Goal: Task Accomplishment & Management: Use online tool/utility

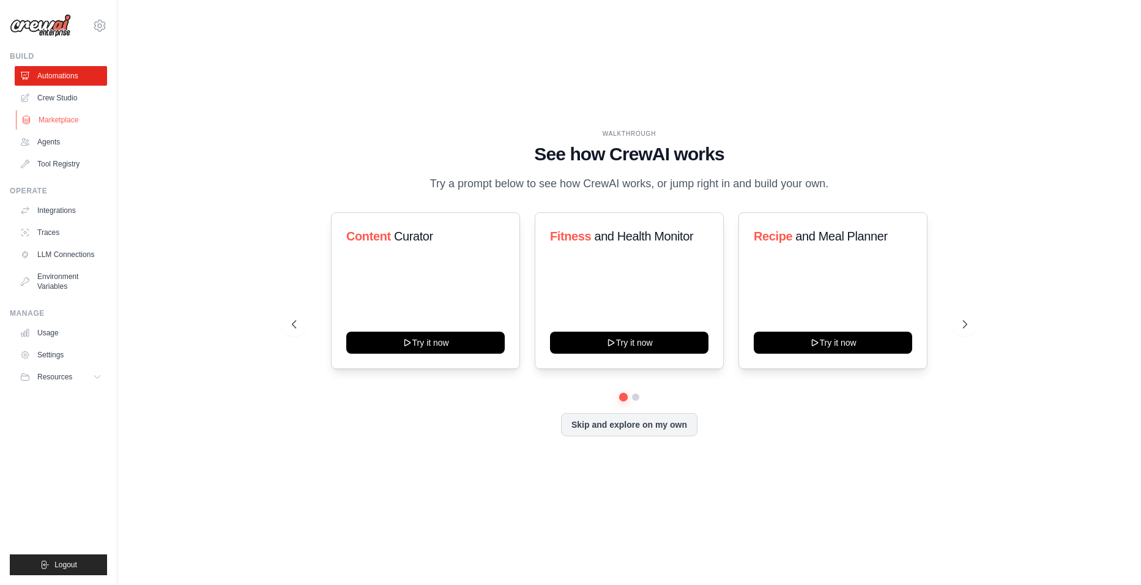
click at [52, 122] on link "Marketplace" at bounding box center [62, 120] width 92 height 20
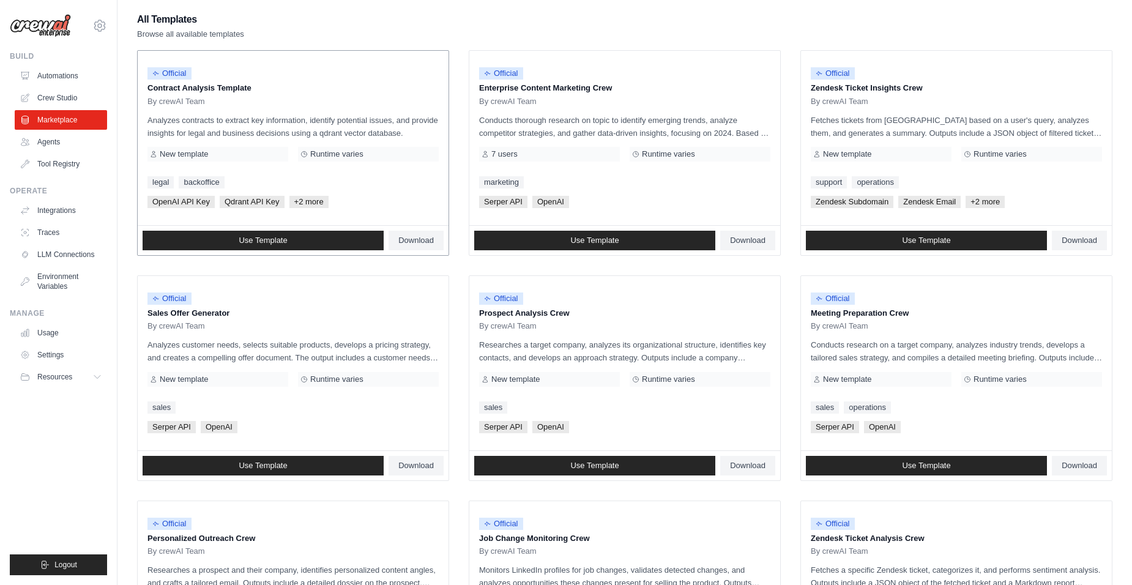
scroll to position [122, 0]
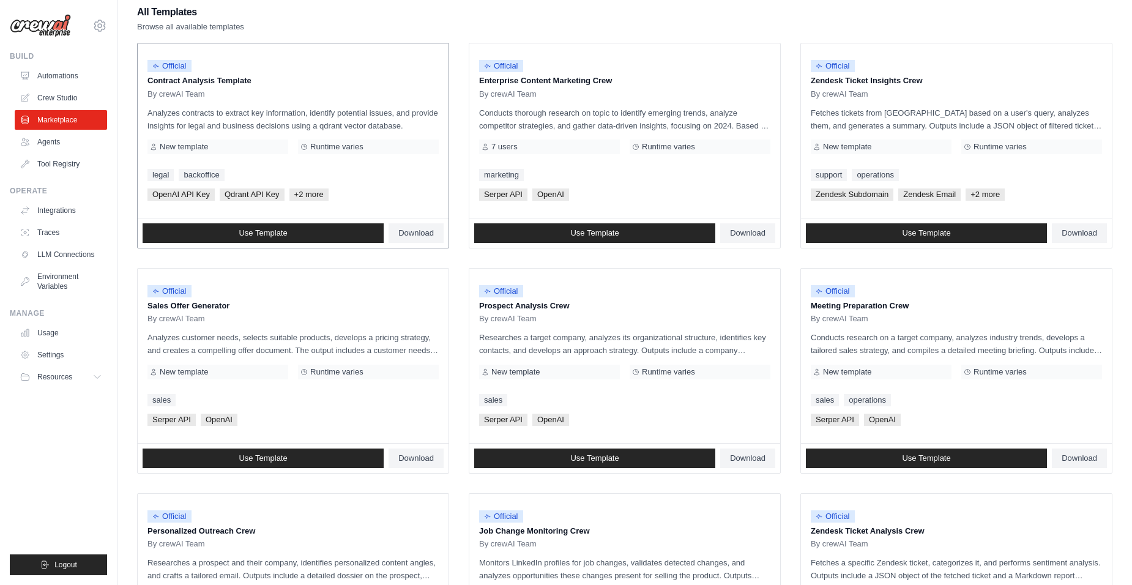
drag, startPoint x: 149, startPoint y: 113, endPoint x: 428, endPoint y: 129, distance: 279.5
click at [428, 129] on p "Analyzes contracts to extract key information, identify potential issues, and p…" at bounding box center [292, 119] width 291 height 26
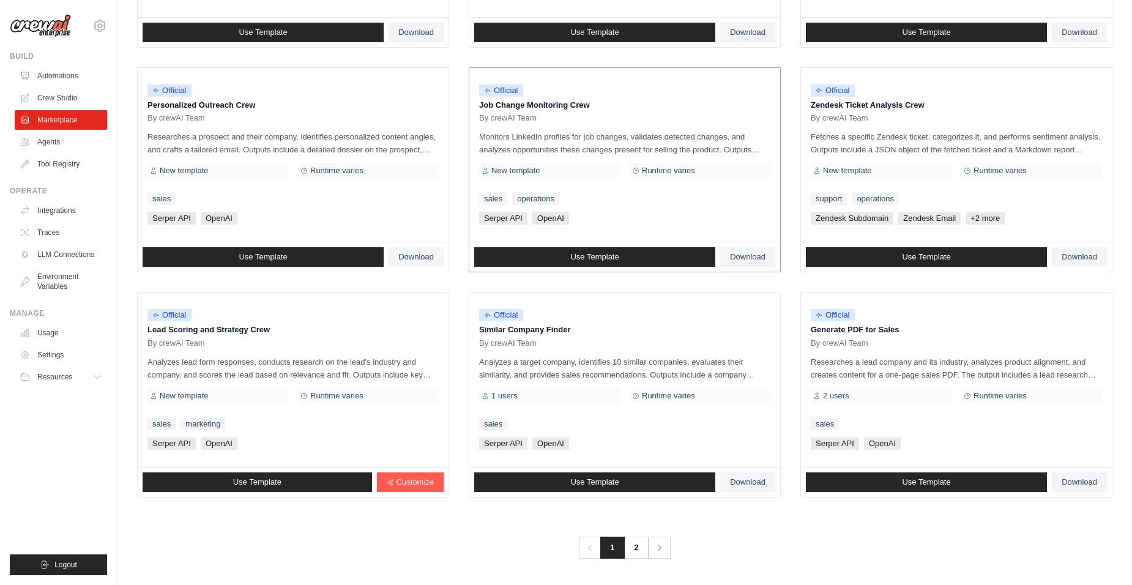
scroll to position [549, 0]
click at [57, 138] on link "Agents" at bounding box center [62, 142] width 92 height 20
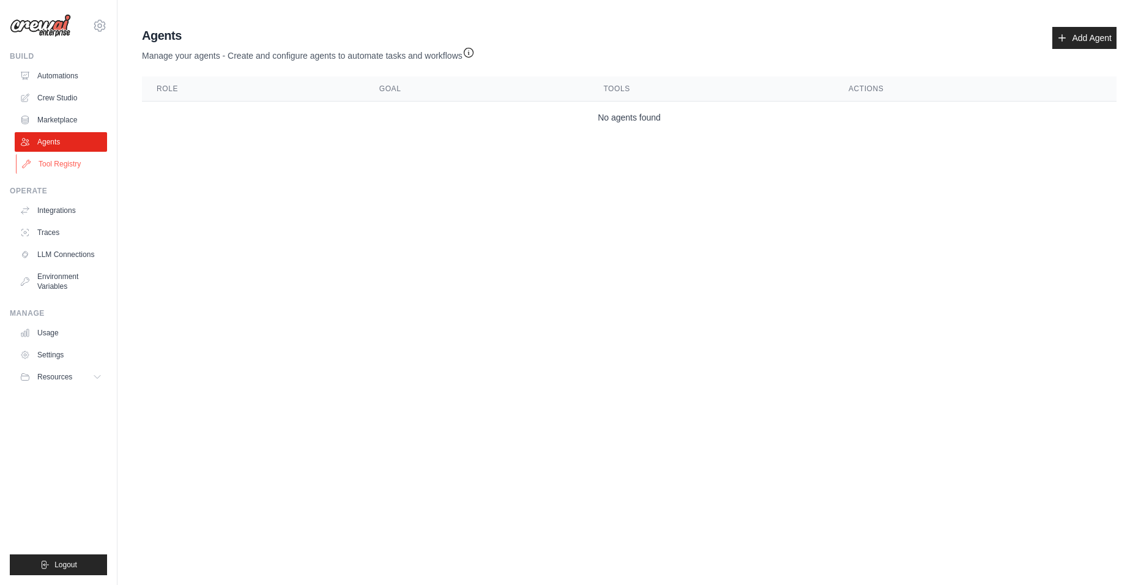
click at [73, 165] on link "Tool Registry" at bounding box center [62, 164] width 92 height 20
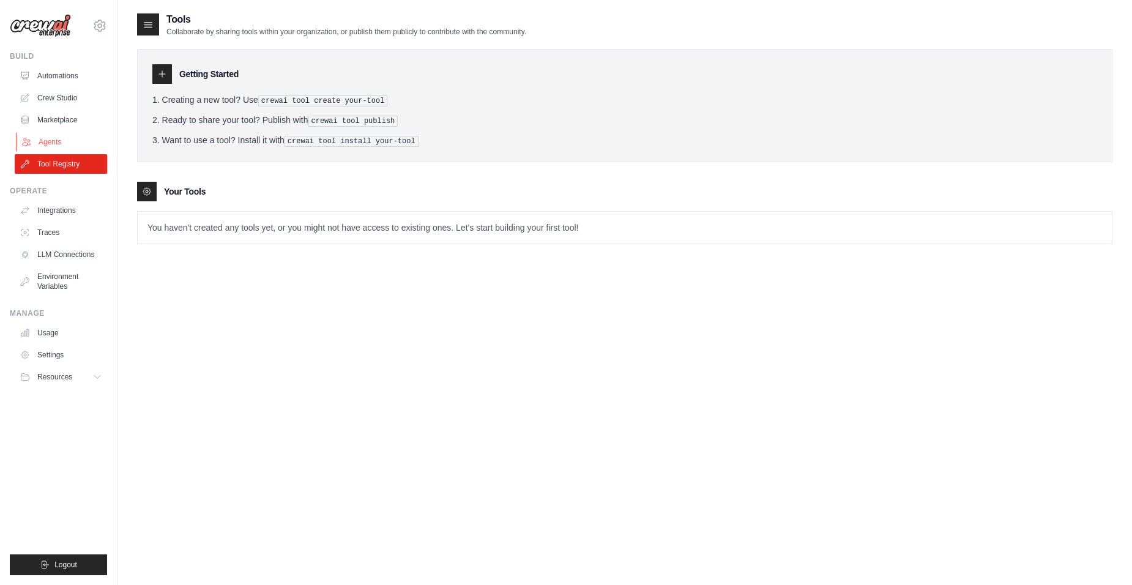
click at [54, 149] on link "Agents" at bounding box center [62, 142] width 92 height 20
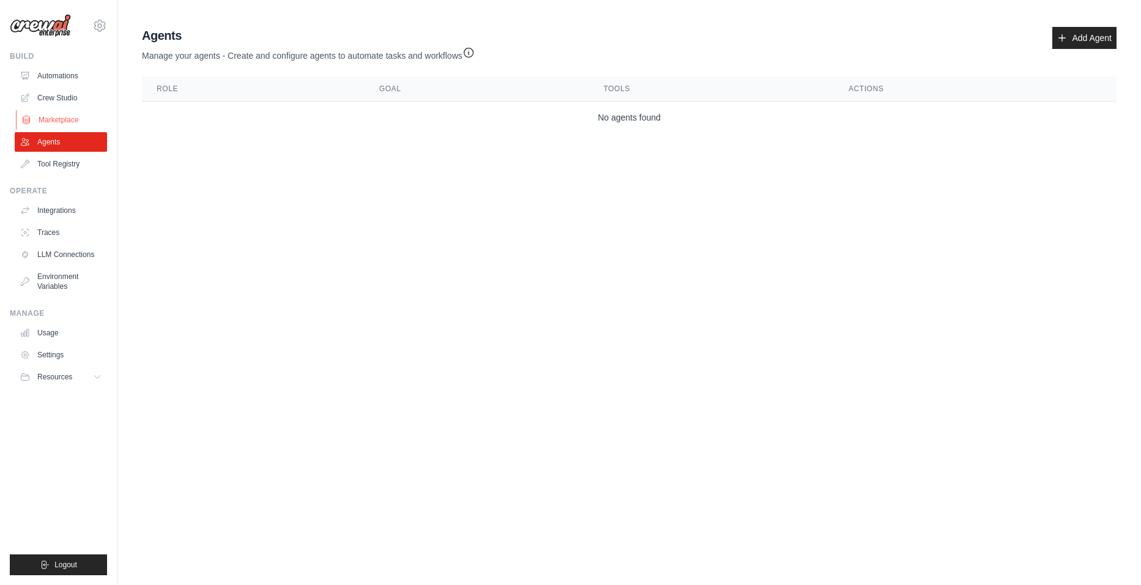
click at [49, 110] on link "Marketplace" at bounding box center [62, 120] width 92 height 20
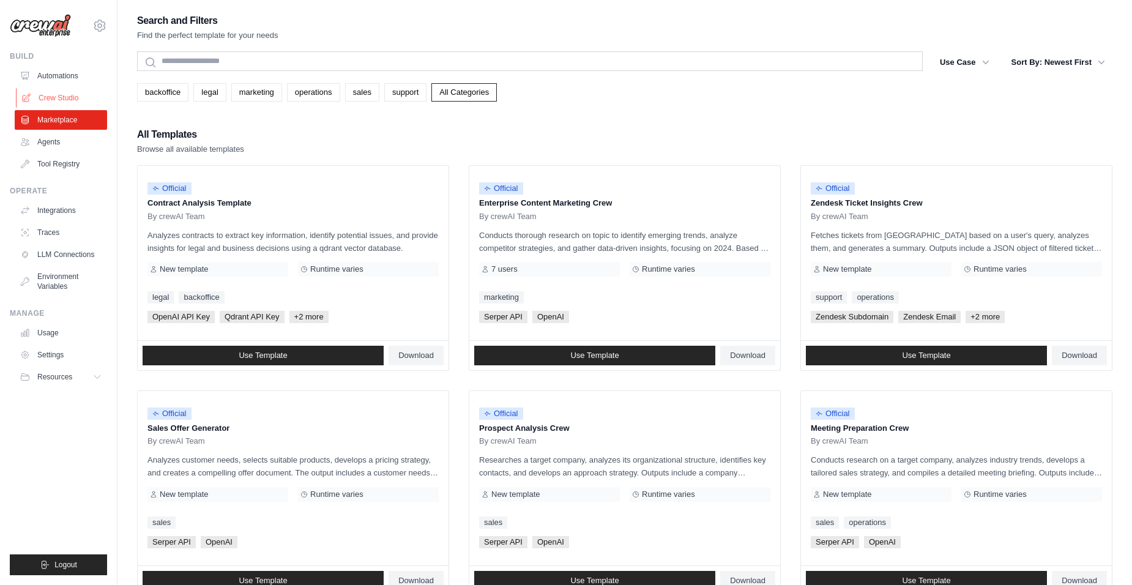
click at [65, 93] on link "Crew Studio" at bounding box center [62, 98] width 92 height 20
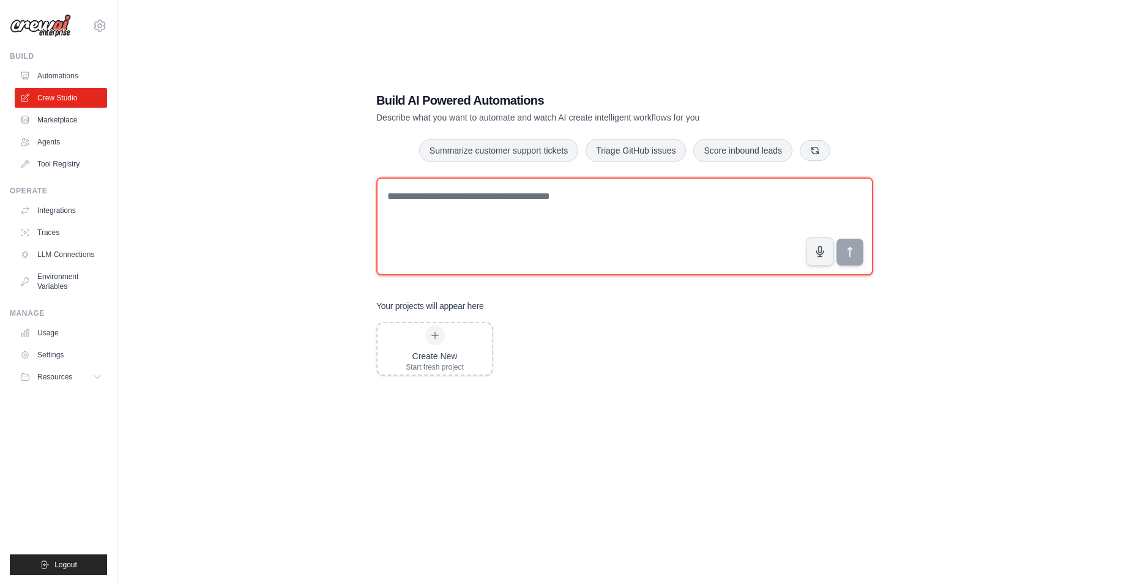
click at [572, 209] on textarea at bounding box center [624, 226] width 497 height 98
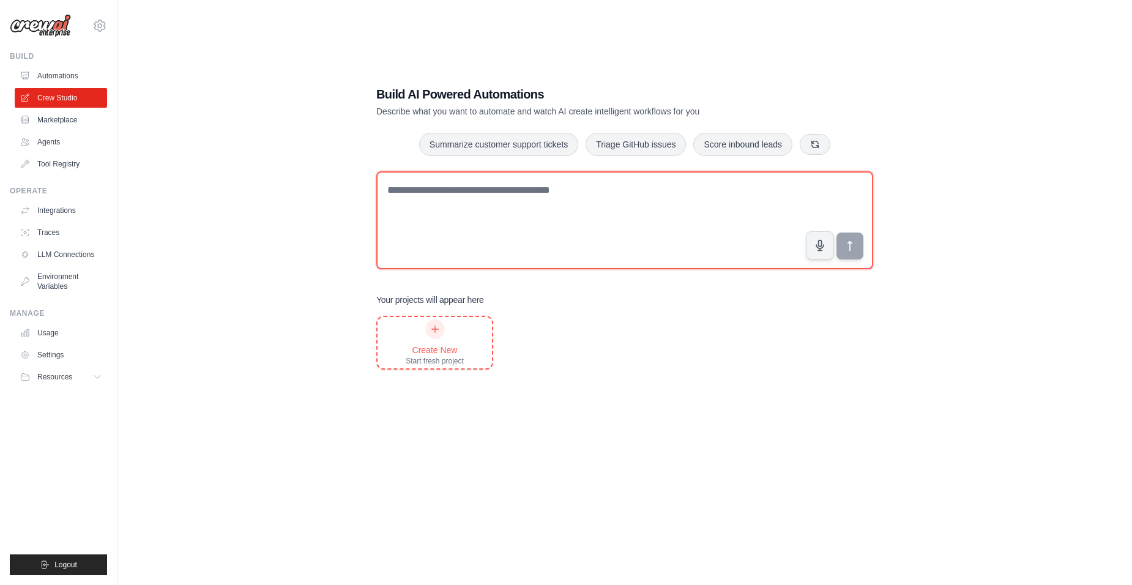
scroll to position [24, 0]
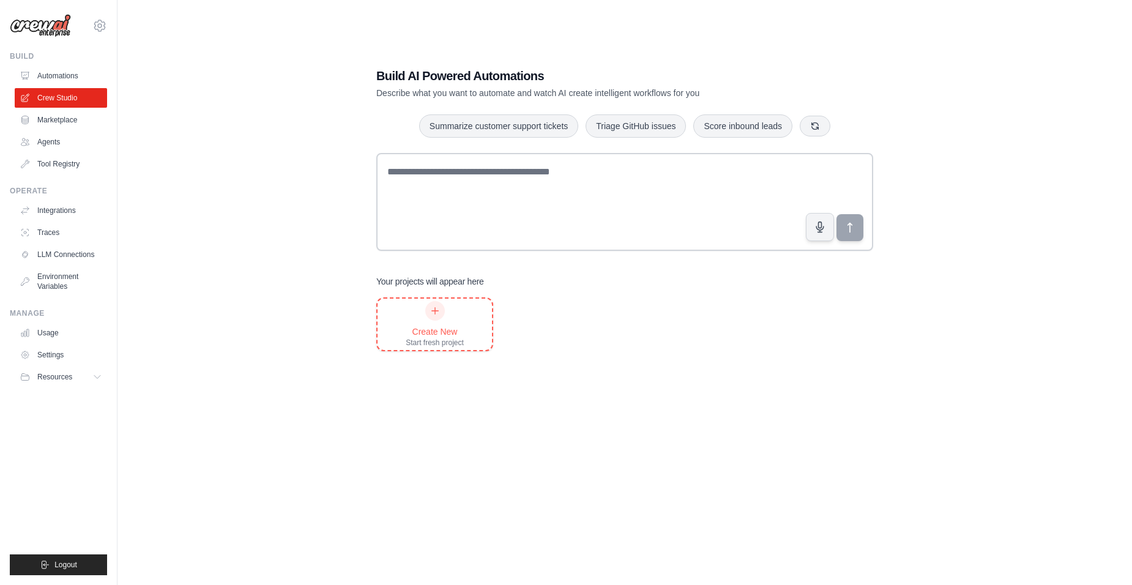
click at [433, 304] on div at bounding box center [435, 311] width 20 height 20
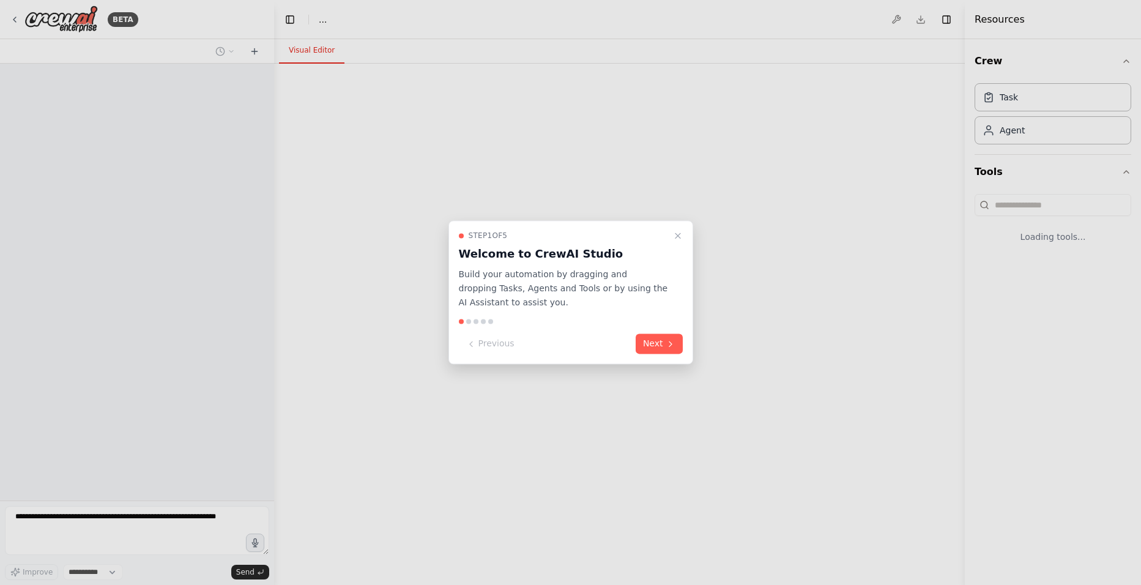
select select "****"
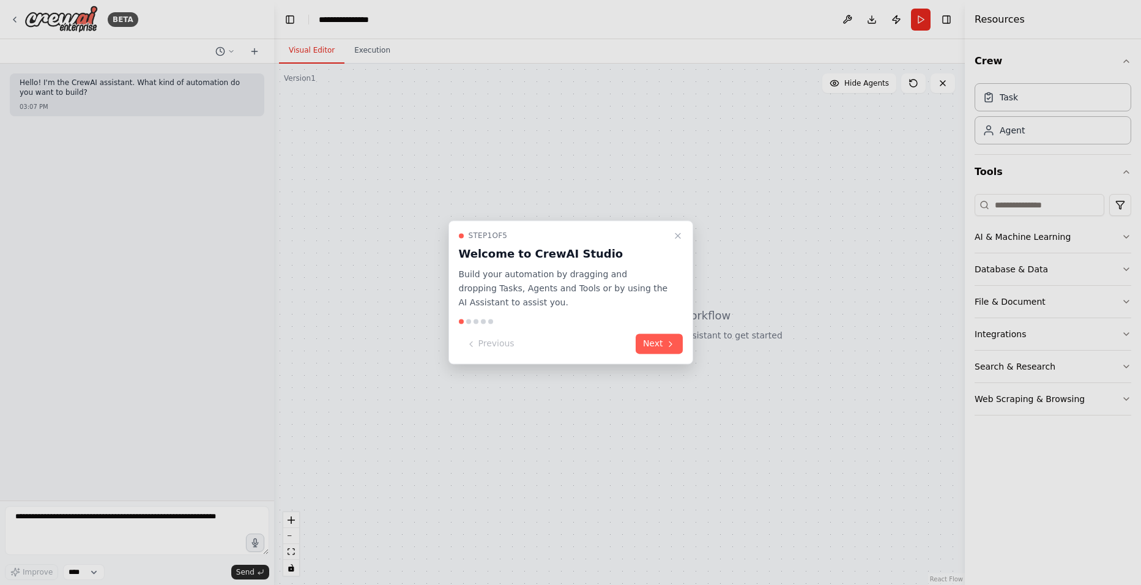
click at [658, 357] on div "Step 1 of 5 Welcome to CrewAI Studio Build your automation by dragging and drop…" at bounding box center [571, 292] width 245 height 144
click at [660, 357] on div "Step 1 of 5 Welcome to CrewAI Studio Build your automation by dragging and drop…" at bounding box center [571, 292] width 245 height 144
click at [661, 349] on button "Next" at bounding box center [659, 344] width 47 height 20
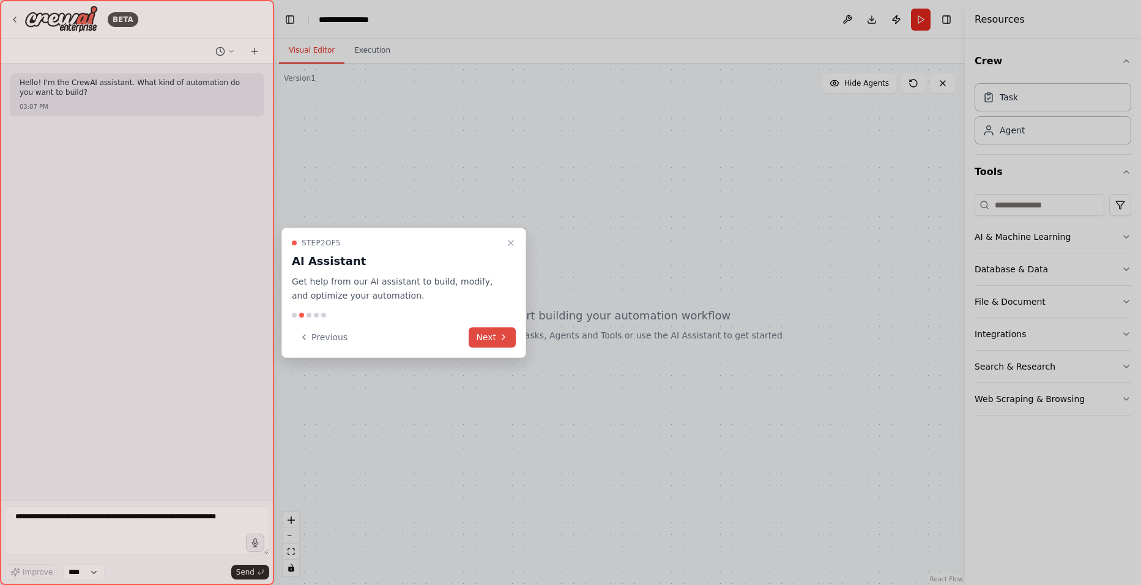
click at [489, 332] on button "Next" at bounding box center [492, 337] width 47 height 20
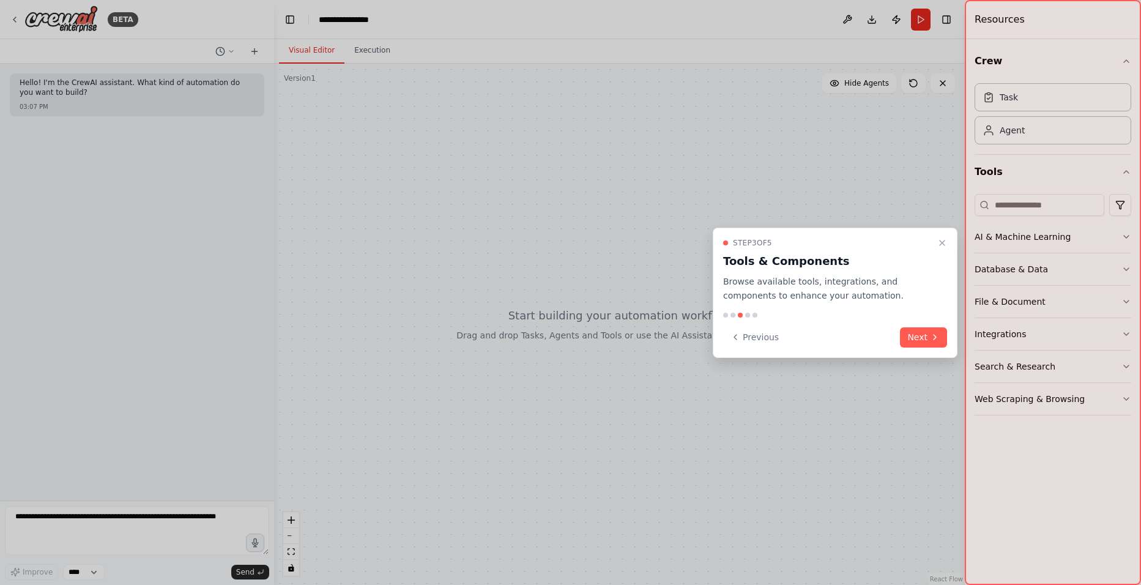
click at [893, 326] on div "Step 3 of 5 Tools & Components Browse available tools, integrations, and compon…" at bounding box center [835, 293] width 245 height 130
click at [906, 329] on button "Next" at bounding box center [923, 337] width 47 height 20
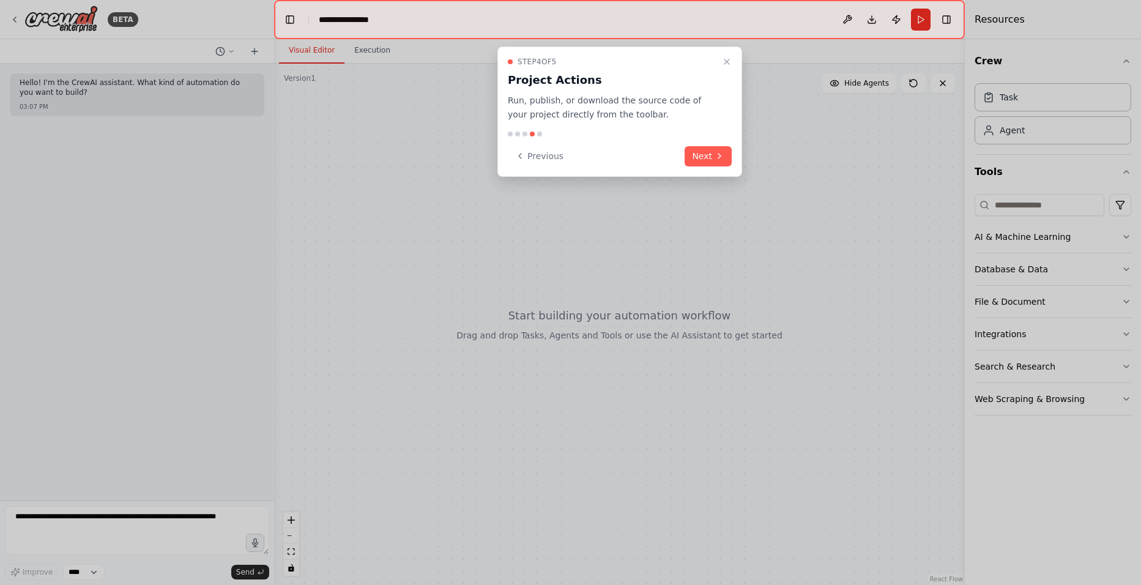
click at [736, 194] on div at bounding box center [570, 292] width 1141 height 585
click at [704, 152] on button "Next" at bounding box center [708, 156] width 47 height 20
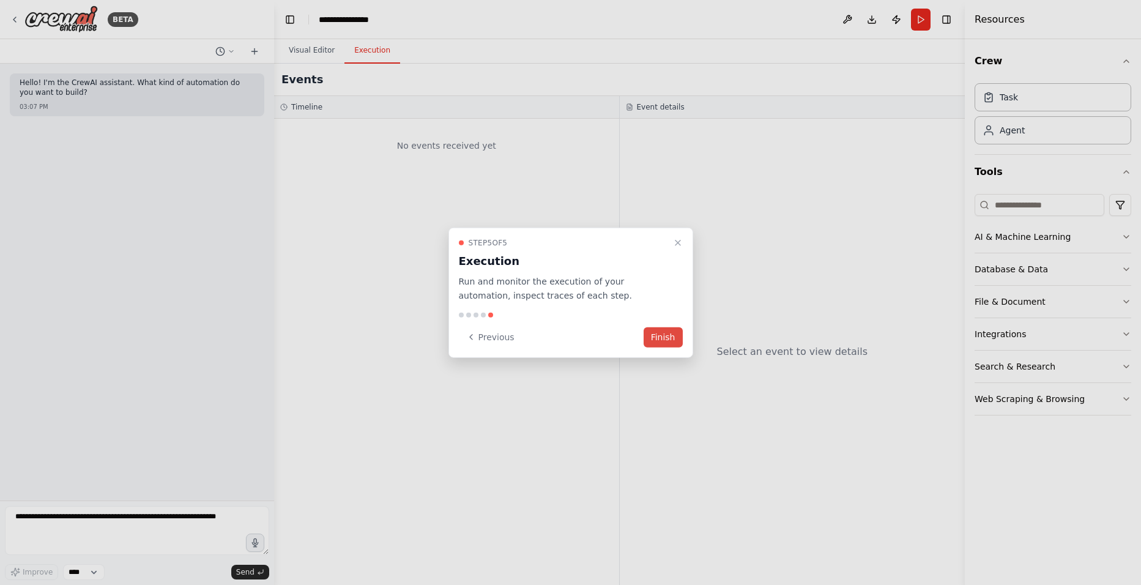
click at [665, 338] on button "Finish" at bounding box center [663, 337] width 39 height 20
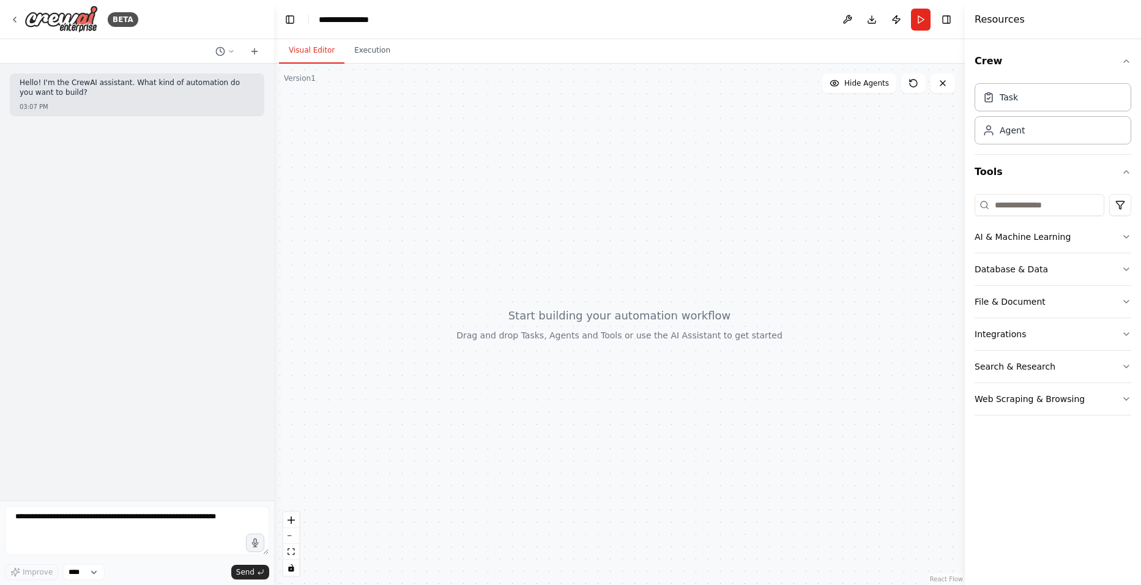
click at [436, 163] on div at bounding box center [619, 324] width 691 height 521
drag, startPoint x: 337, startPoint y: 98, endPoint x: 380, endPoint y: 78, distance: 47.7
click at [337, 95] on div at bounding box center [619, 324] width 691 height 521
click at [382, 78] on div at bounding box center [619, 324] width 691 height 521
drag, startPoint x: 399, startPoint y: 85, endPoint x: 507, endPoint y: 116, distance: 112.7
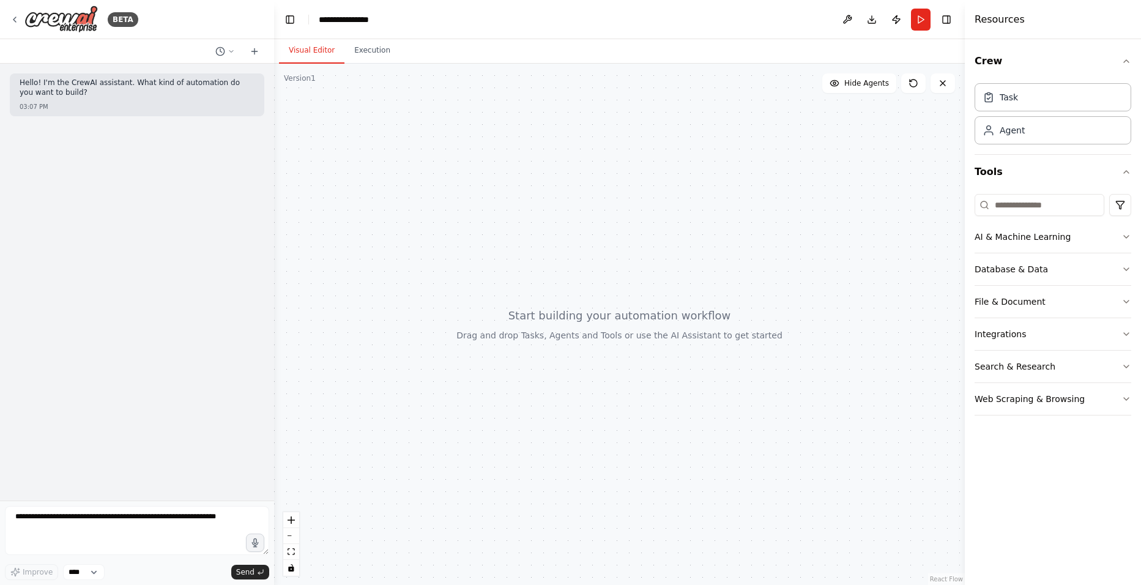
click at [507, 116] on div at bounding box center [619, 324] width 691 height 521
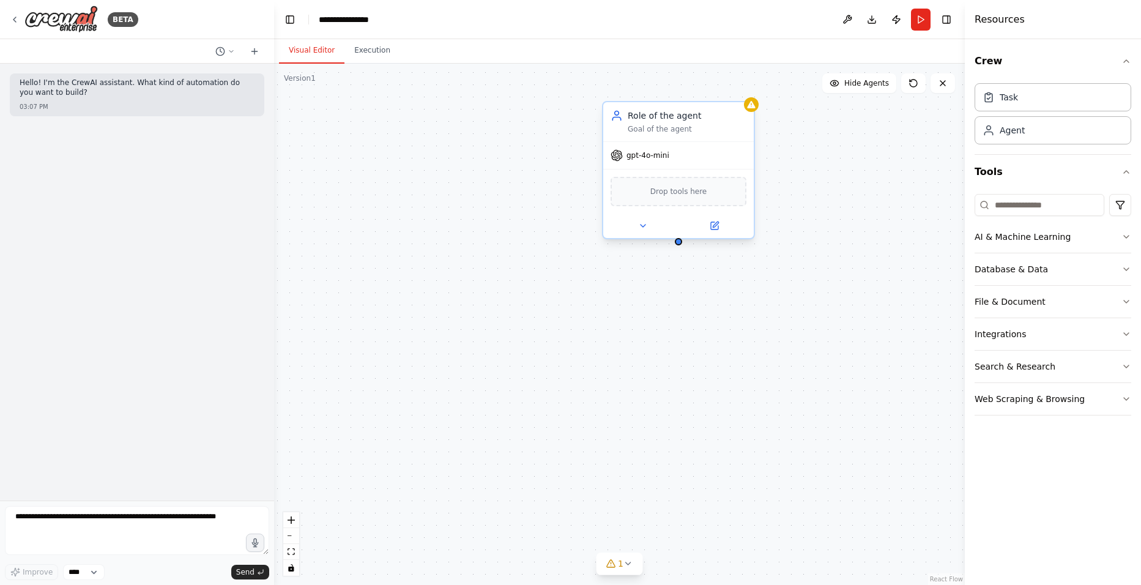
click at [660, 159] on span "gpt-4o-mini" at bounding box center [648, 156] width 43 height 10
click at [684, 201] on div "Drop tools here" at bounding box center [679, 191] width 136 height 29
click at [712, 228] on icon at bounding box center [714, 225] width 7 height 7
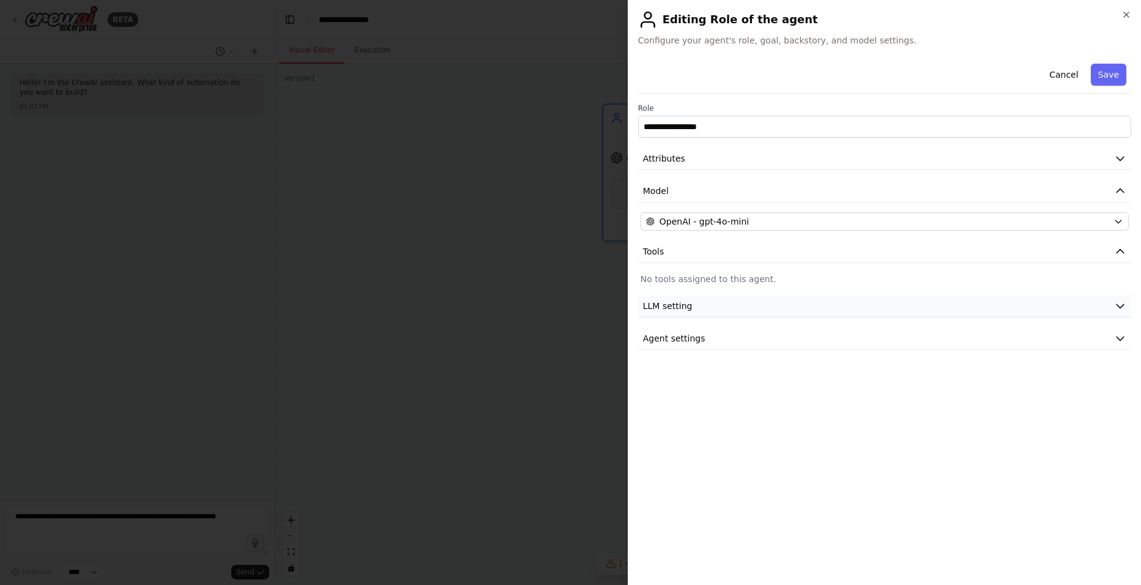
click at [691, 312] on button "LLM setting" at bounding box center [884, 306] width 493 height 23
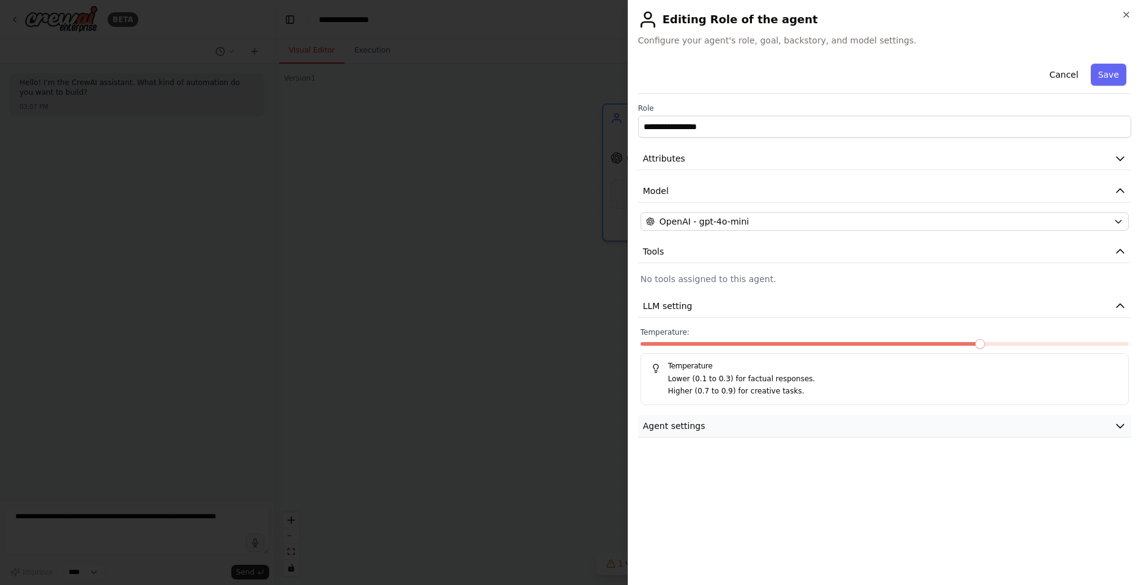
click at [671, 433] on button "Agent settings" at bounding box center [884, 426] width 493 height 23
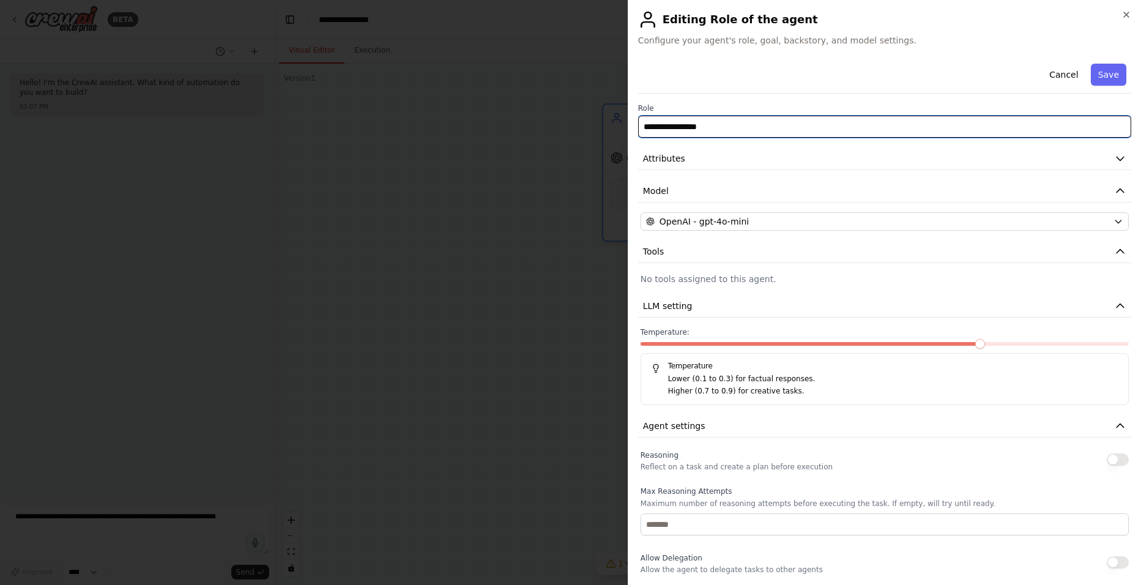
click at [653, 119] on input "**********" at bounding box center [884, 127] width 493 height 22
click at [701, 131] on input "**********" at bounding box center [884, 127] width 493 height 22
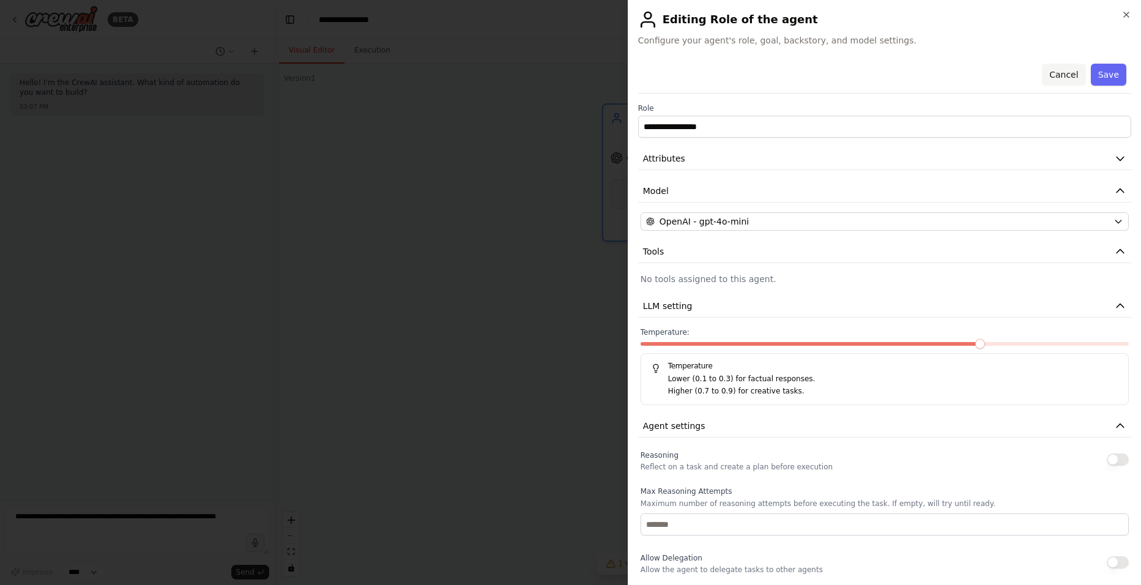
click at [1053, 72] on button "Cancel" at bounding box center [1063, 75] width 43 height 22
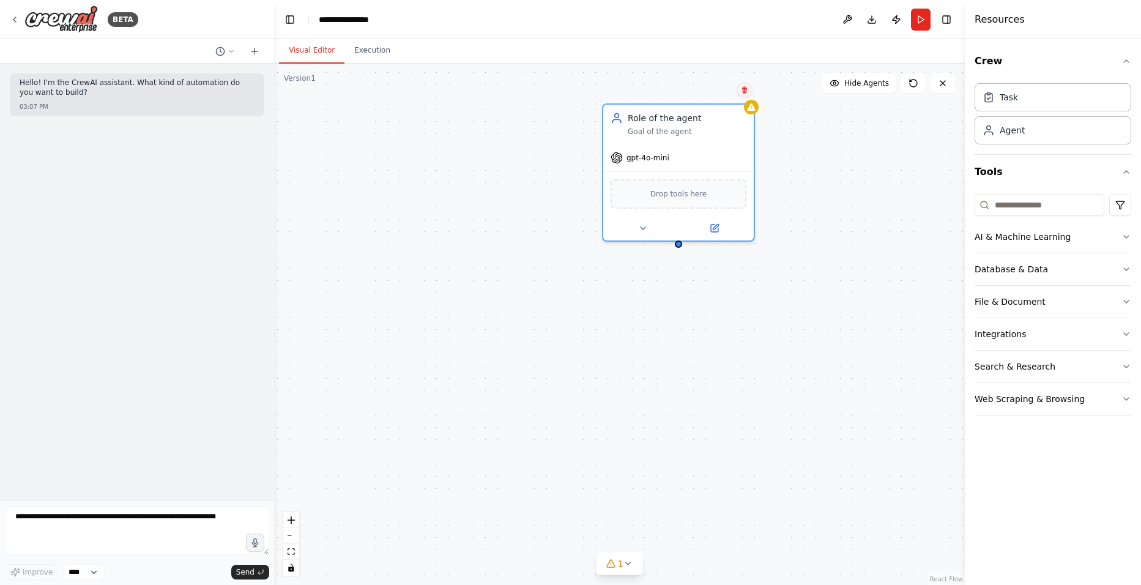
click at [747, 97] on button at bounding box center [745, 90] width 16 height 16
click at [710, 90] on button "Confirm" at bounding box center [709, 90] width 43 height 15
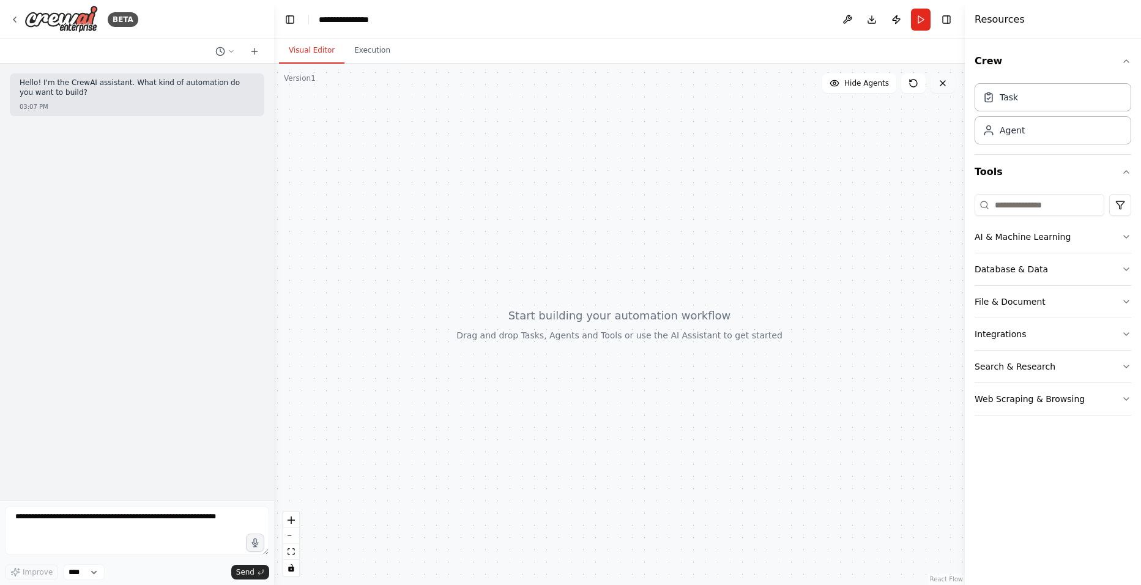
click at [941, 84] on icon at bounding box center [943, 83] width 10 height 10
click at [948, 18] on button "Toggle Right Sidebar" at bounding box center [946, 19] width 17 height 17
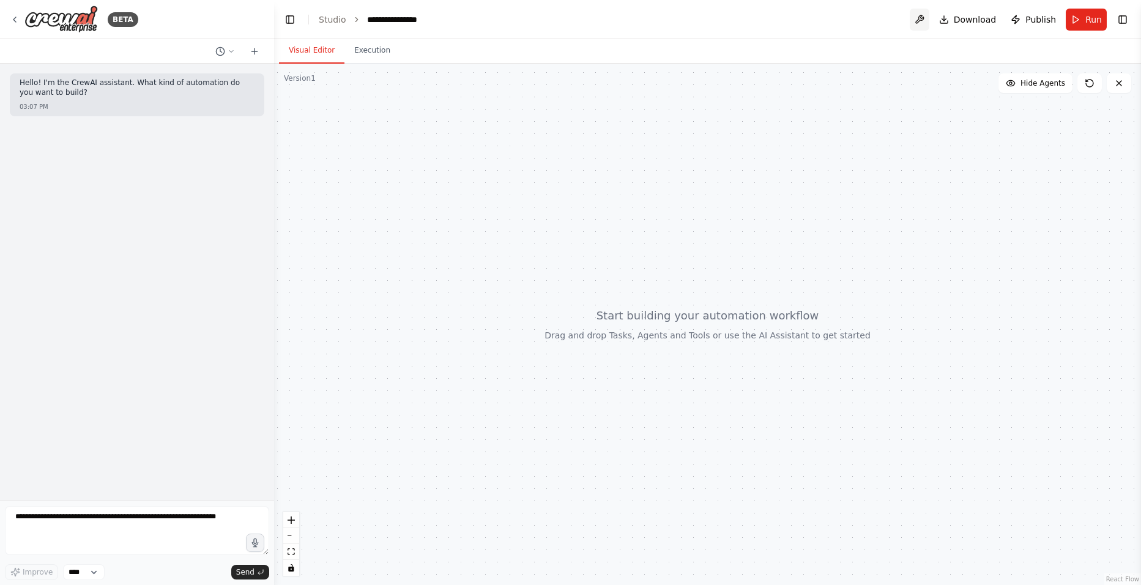
click at [921, 22] on button at bounding box center [920, 20] width 20 height 22
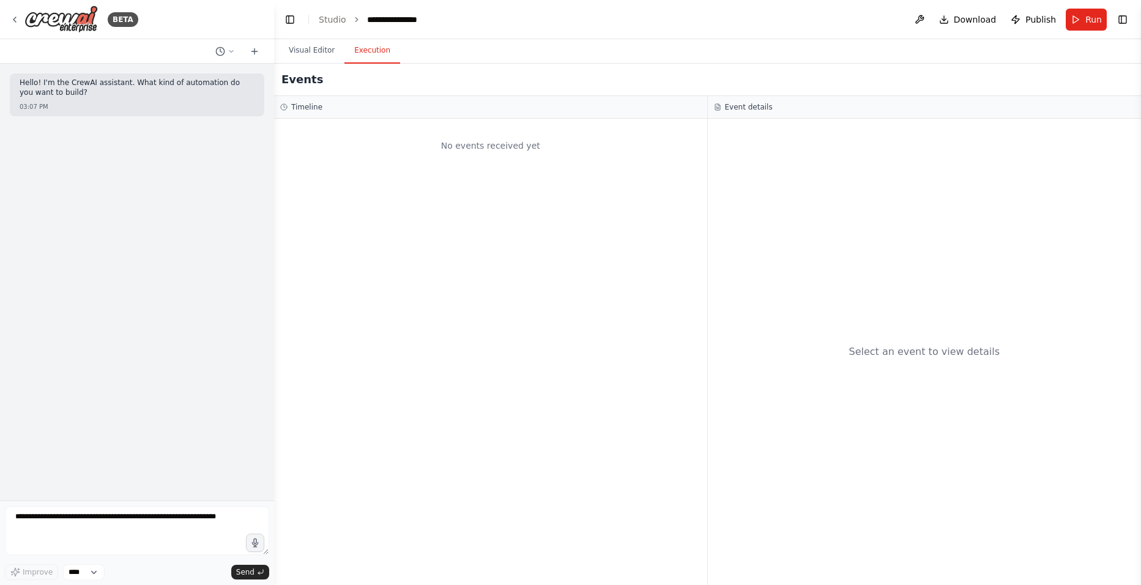
click at [365, 48] on button "Execution" at bounding box center [373, 51] width 56 height 26
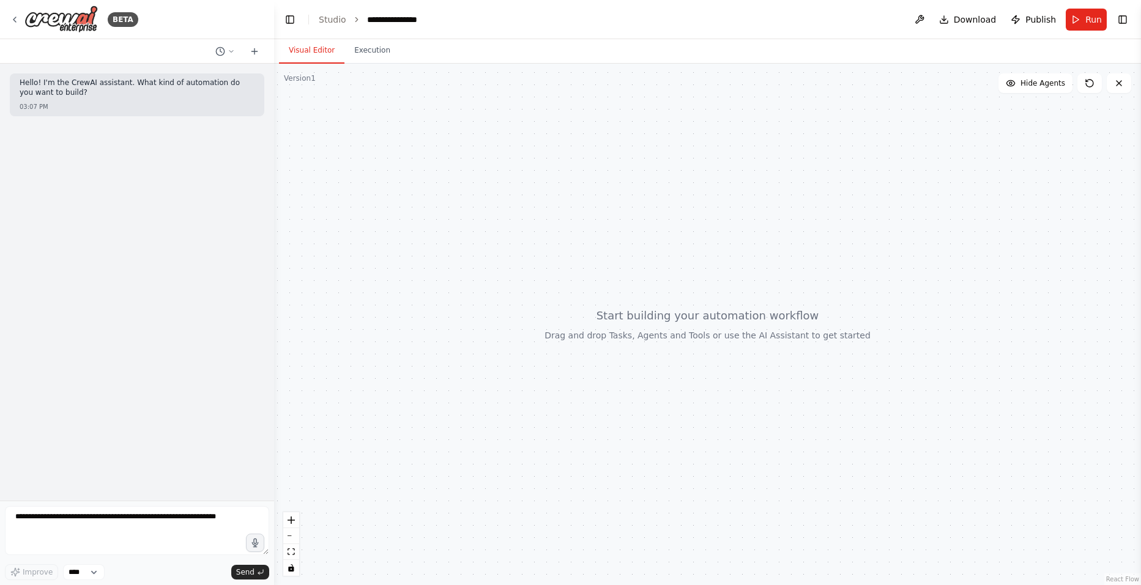
click at [301, 54] on button "Visual Editor" at bounding box center [311, 51] width 65 height 26
click at [362, 53] on button "Execution" at bounding box center [373, 51] width 56 height 26
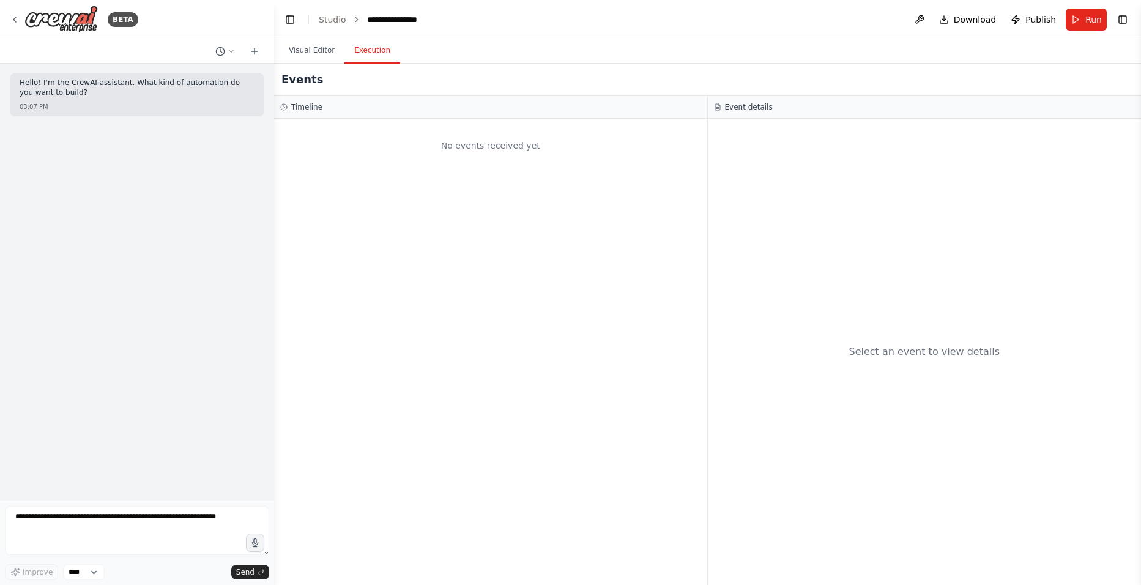
click at [394, 122] on div "No events received yet" at bounding box center [490, 352] width 433 height 466
drag, startPoint x: 398, startPoint y: 108, endPoint x: 512, endPoint y: 103, distance: 113.3
click at [400, 108] on div "Timeline" at bounding box center [490, 107] width 421 height 10
drag, startPoint x: 746, startPoint y: 119, endPoint x: 737, endPoint y: 114, distance: 10.4
click at [747, 119] on div "Select an event to view details" at bounding box center [925, 352] width 434 height 466
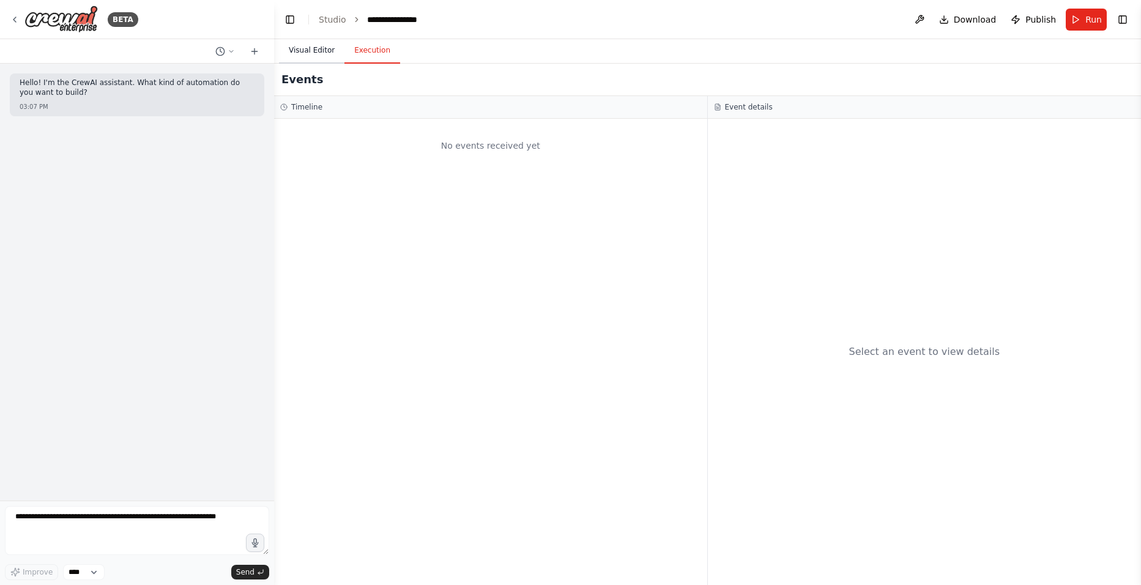
click at [328, 58] on button "Visual Editor" at bounding box center [311, 51] width 65 height 26
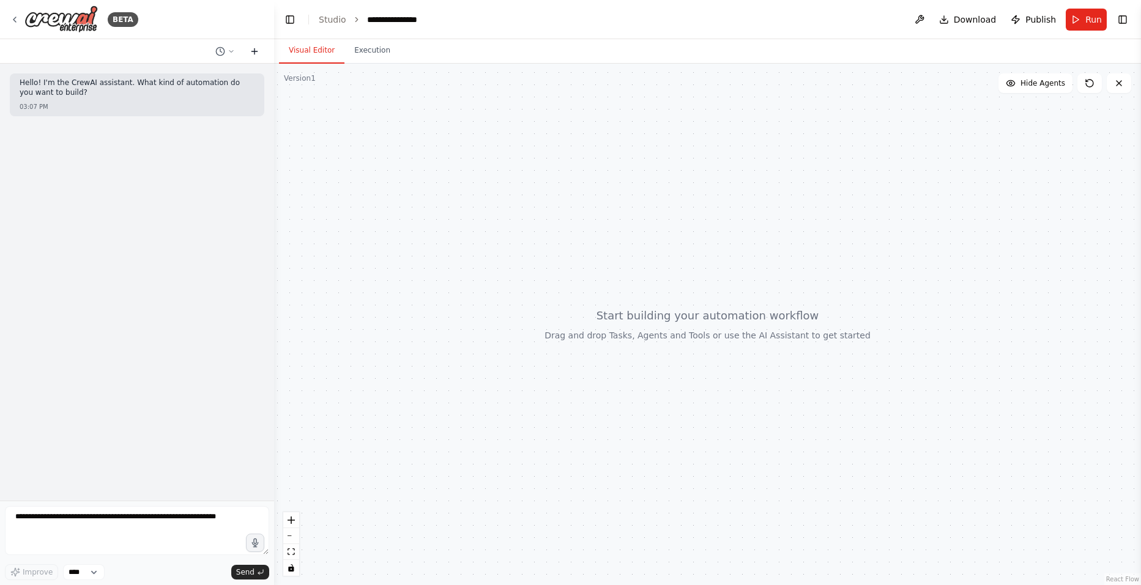
click at [255, 51] on icon at bounding box center [255, 51] width 6 height 0
click at [103, 505] on form "Improve **** Send" at bounding box center [137, 543] width 274 height 84
click at [88, 526] on textarea at bounding box center [137, 530] width 264 height 49
click at [298, 20] on button "Toggle Left Sidebar" at bounding box center [289, 19] width 17 height 17
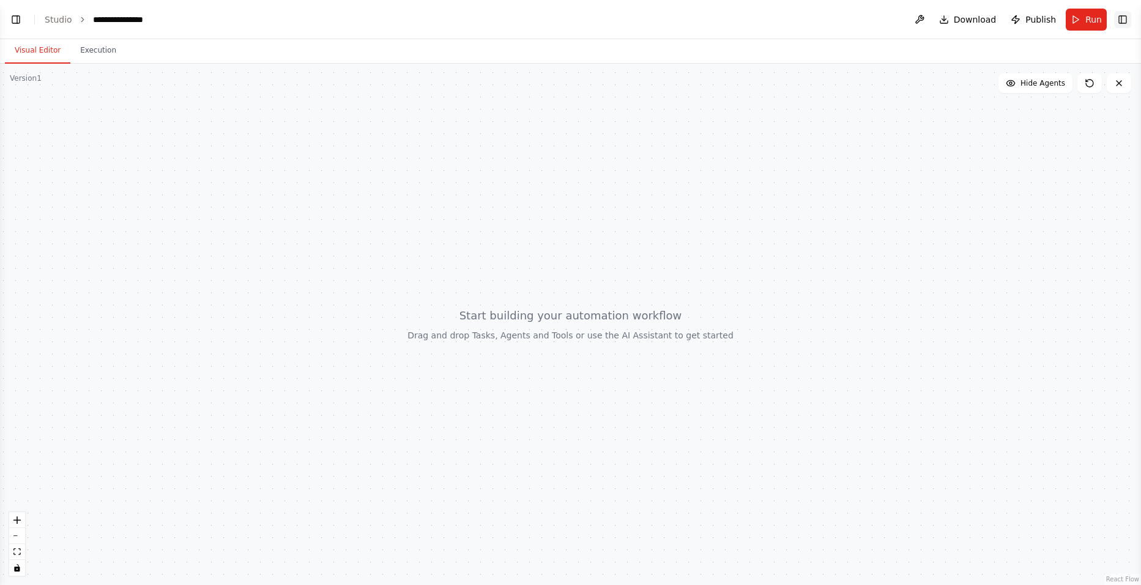
click at [1123, 18] on button "Toggle Right Sidebar" at bounding box center [1122, 19] width 17 height 17
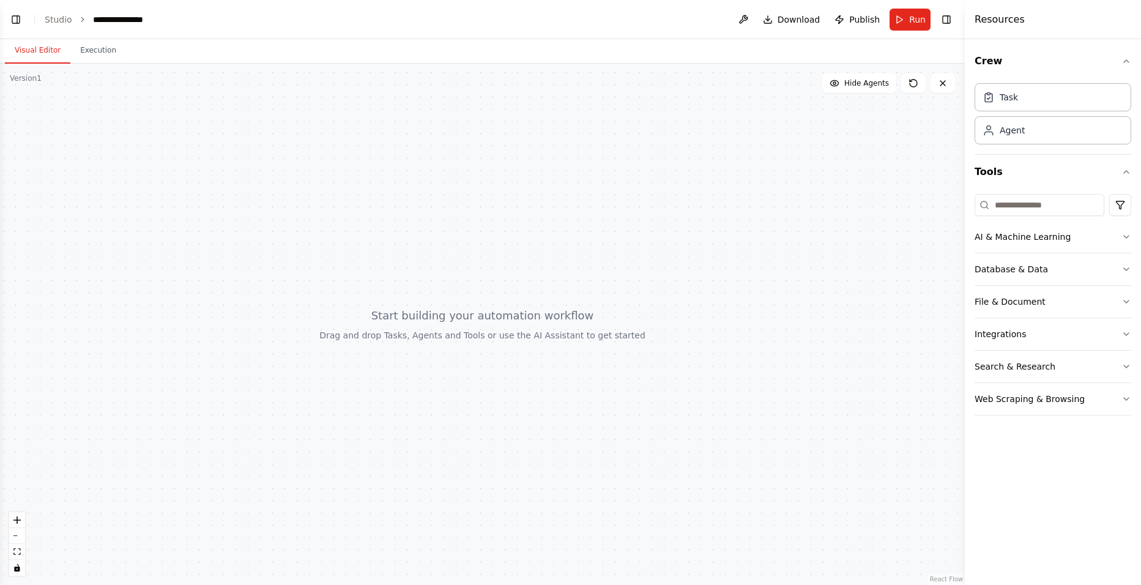
click at [944, 96] on div at bounding box center [482, 324] width 965 height 521
click at [942, 89] on button at bounding box center [943, 83] width 24 height 20
click at [1040, 403] on div "Web Scraping & Browsing" at bounding box center [1030, 399] width 110 height 12
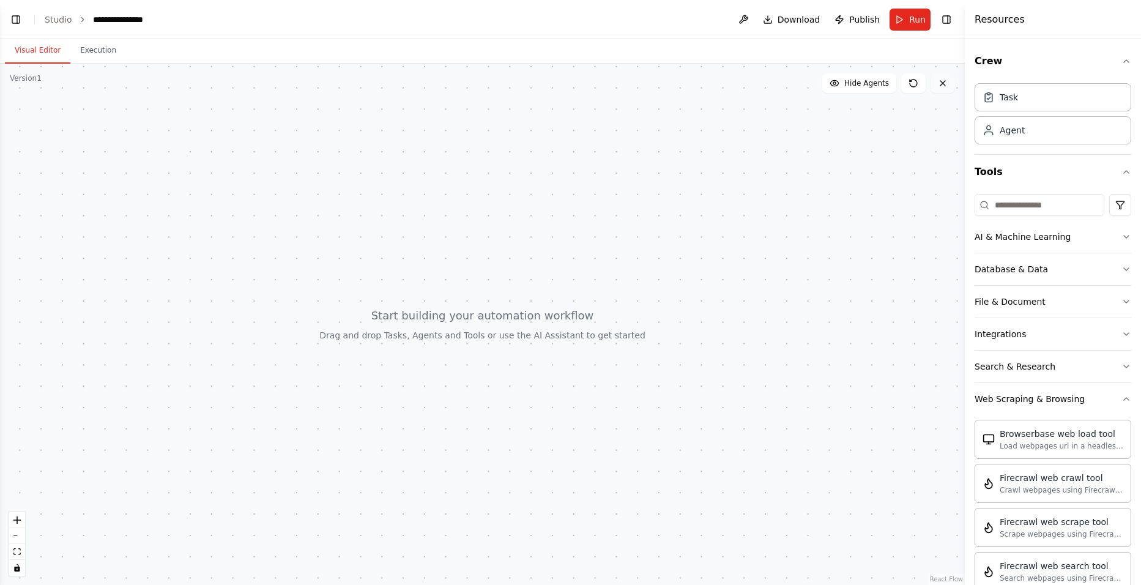
click at [950, 87] on button at bounding box center [943, 83] width 24 height 20
click at [944, 81] on icon at bounding box center [943, 83] width 10 height 10
click at [879, 81] on span "Hide Agents" at bounding box center [866, 83] width 45 height 10
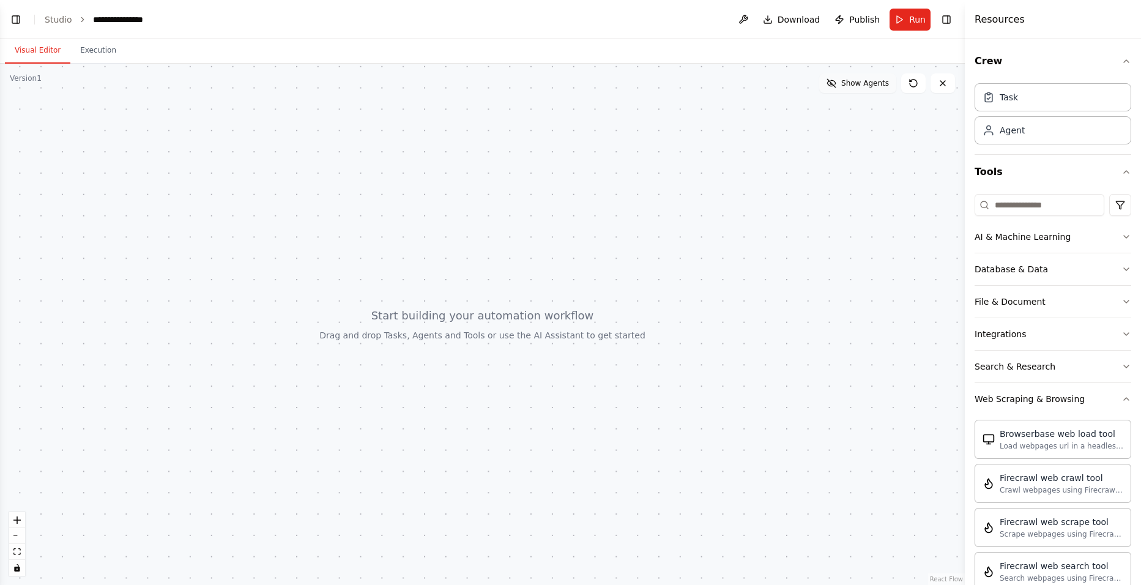
click at [851, 92] on button "Show Agents" at bounding box center [857, 83] width 77 height 20
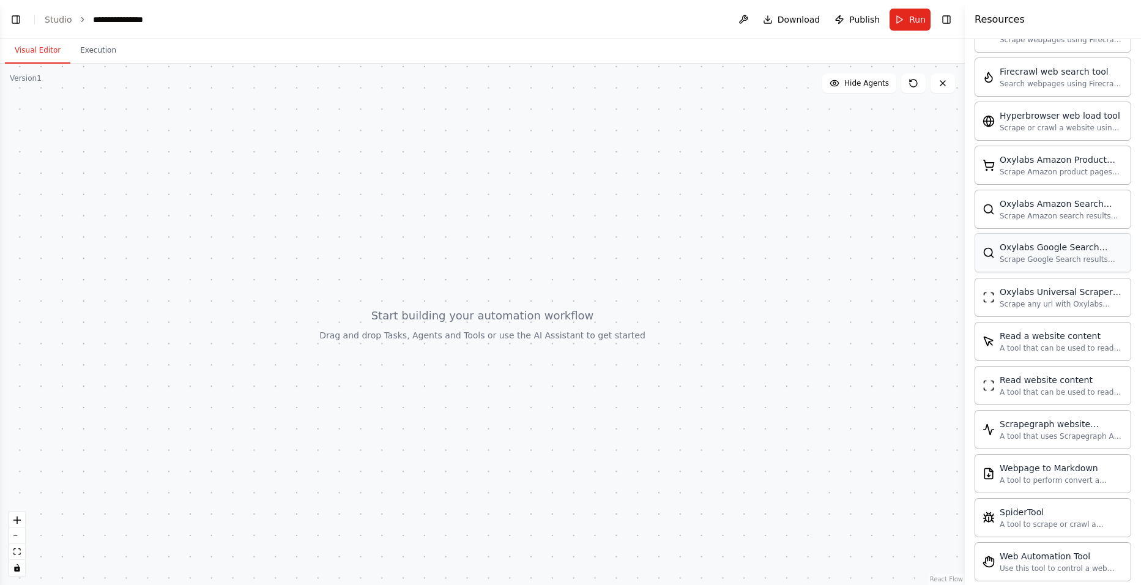
scroll to position [521, 0]
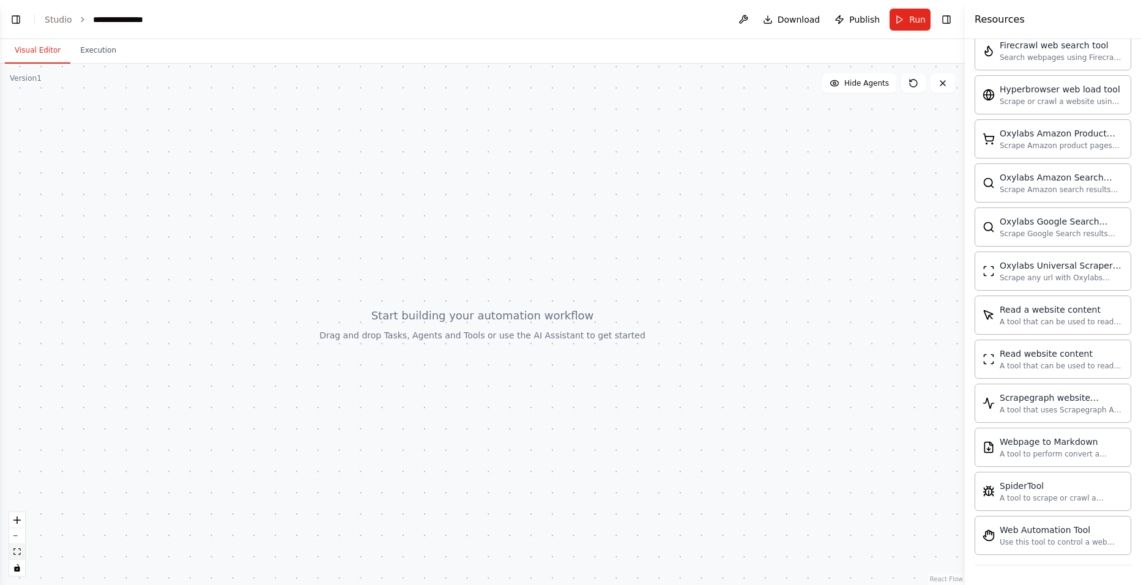
click at [17, 554] on icon "fit view" at bounding box center [16, 551] width 7 height 7
click at [16, 567] on icon "toggle interactivity" at bounding box center [17, 567] width 6 height 7
click at [18, 572] on button "toggle interactivity" at bounding box center [17, 568] width 16 height 16
click at [21, 527] on button "zoom in" at bounding box center [17, 520] width 16 height 16
click at [19, 532] on button "zoom out" at bounding box center [17, 536] width 16 height 16
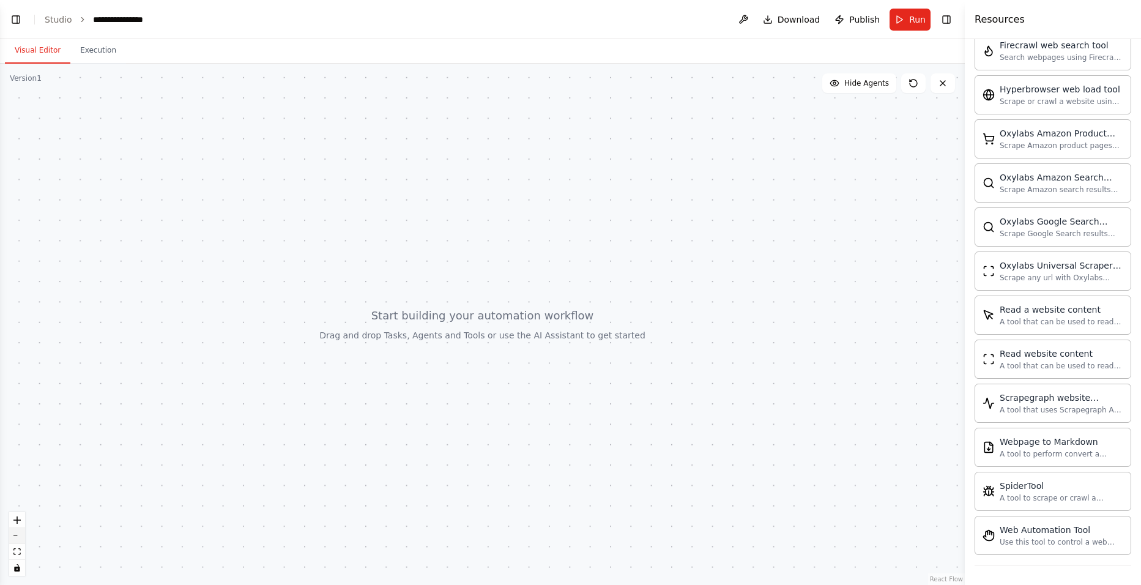
click at [19, 533] on button "zoom out" at bounding box center [17, 536] width 16 height 16
click at [19, 534] on button "zoom out" at bounding box center [17, 536] width 16 height 16
click at [20, 534] on button "zoom out" at bounding box center [17, 536] width 16 height 16
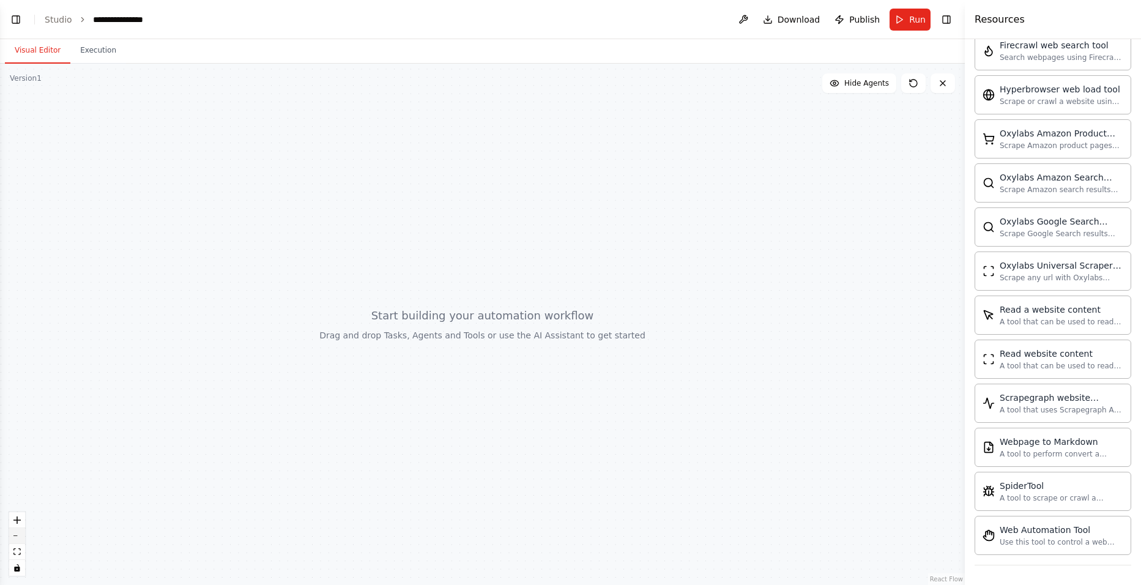
click at [21, 536] on button "zoom out" at bounding box center [17, 536] width 16 height 16
drag, startPoint x: 21, startPoint y: 537, endPoint x: 67, endPoint y: 523, distance: 47.8
click at [22, 538] on button "zoom out" at bounding box center [17, 536] width 16 height 16
click at [912, 83] on icon at bounding box center [914, 83] width 10 height 10
click at [934, 86] on button at bounding box center [943, 83] width 24 height 20
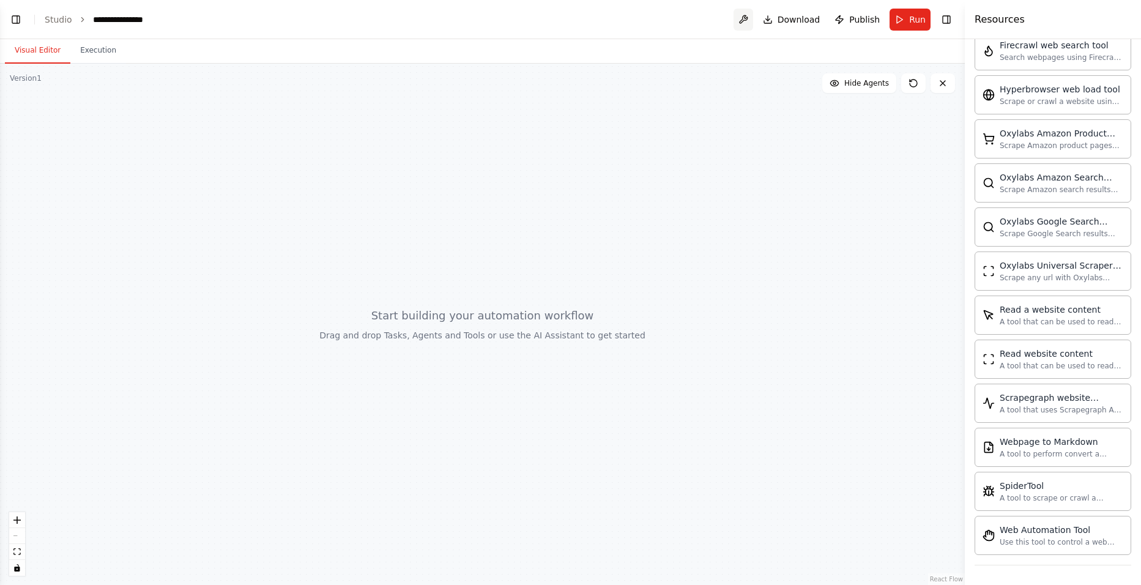
click at [751, 17] on button at bounding box center [744, 20] width 20 height 22
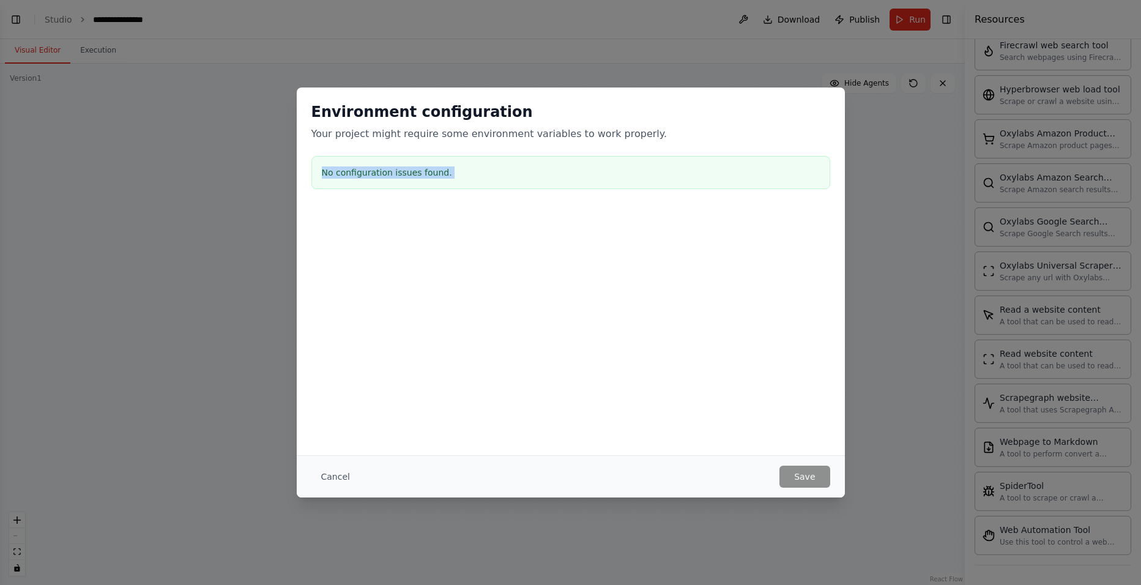
drag, startPoint x: 344, startPoint y: 177, endPoint x: 562, endPoint y: 252, distance: 231.1
click at [562, 252] on div "Environment configuration Your project might require some environment variables…" at bounding box center [571, 210] width 548 height 244
click at [324, 480] on button "Cancel" at bounding box center [335, 477] width 48 height 22
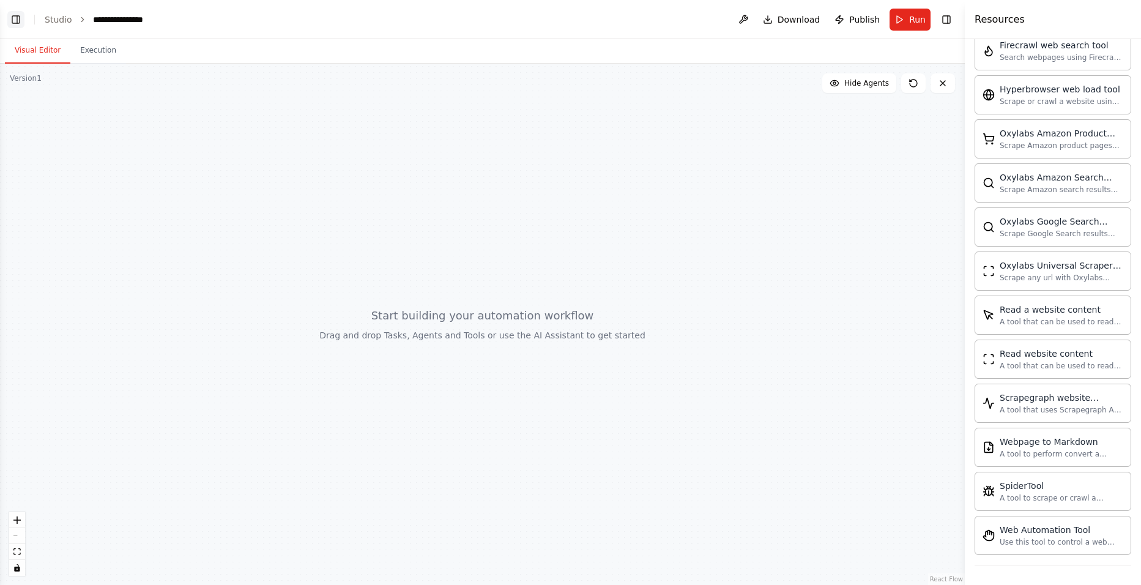
click at [9, 16] on button "Toggle Left Sidebar" at bounding box center [15, 19] width 17 height 17
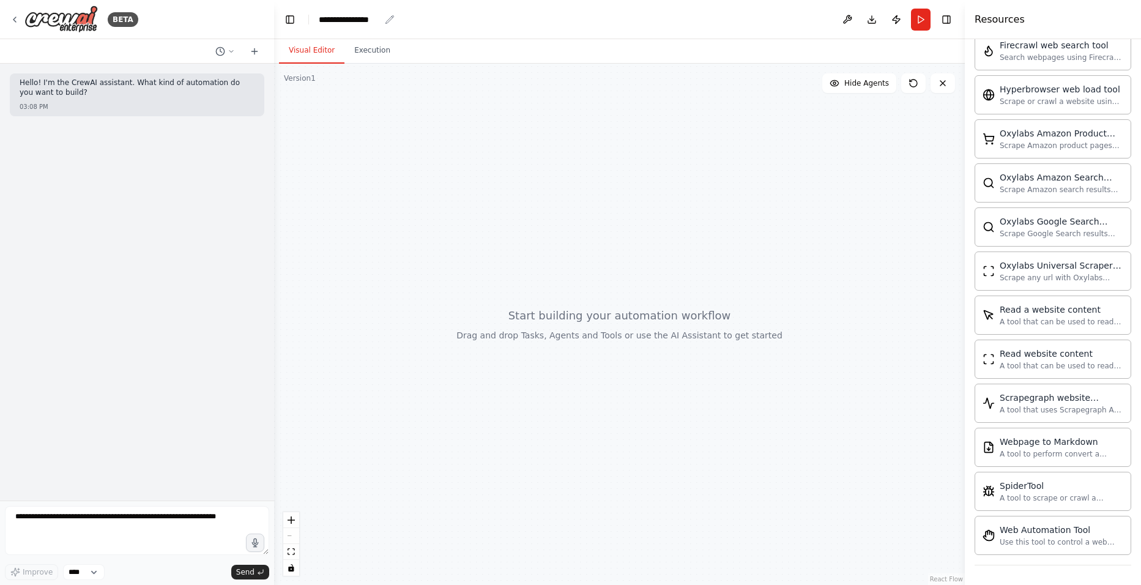
click at [385, 18] on icon "breadcrumb" at bounding box center [390, 20] width 10 height 10
click at [392, 25] on div "**********" at bounding box center [357, 19] width 76 height 12
click at [362, 22] on div "**********" at bounding box center [349, 19] width 61 height 12
click at [379, 21] on div "**********" at bounding box center [365, 19] width 92 height 12
click at [299, 19] on header "**********" at bounding box center [619, 19] width 691 height 39
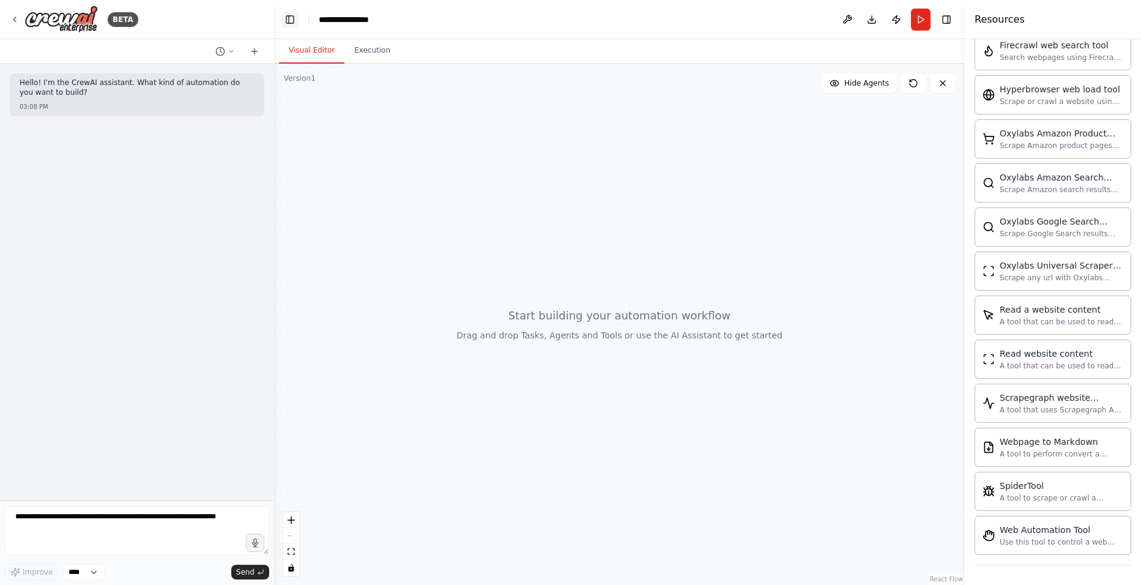
click at [287, 19] on button "Toggle Left Sidebar" at bounding box center [289, 19] width 17 height 17
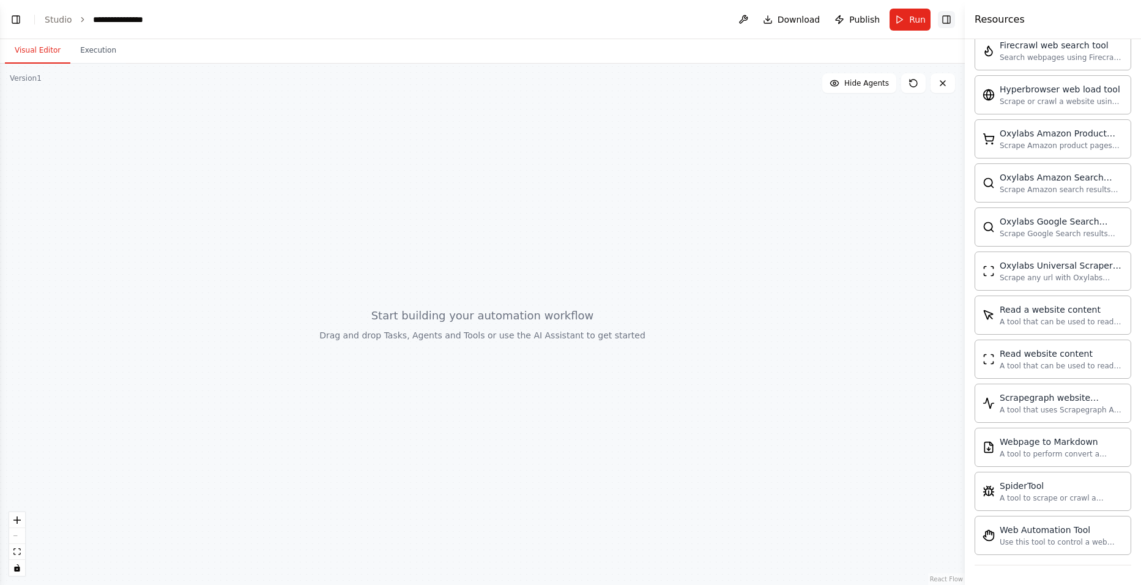
click at [949, 17] on button "Toggle Right Sidebar" at bounding box center [946, 19] width 17 height 17
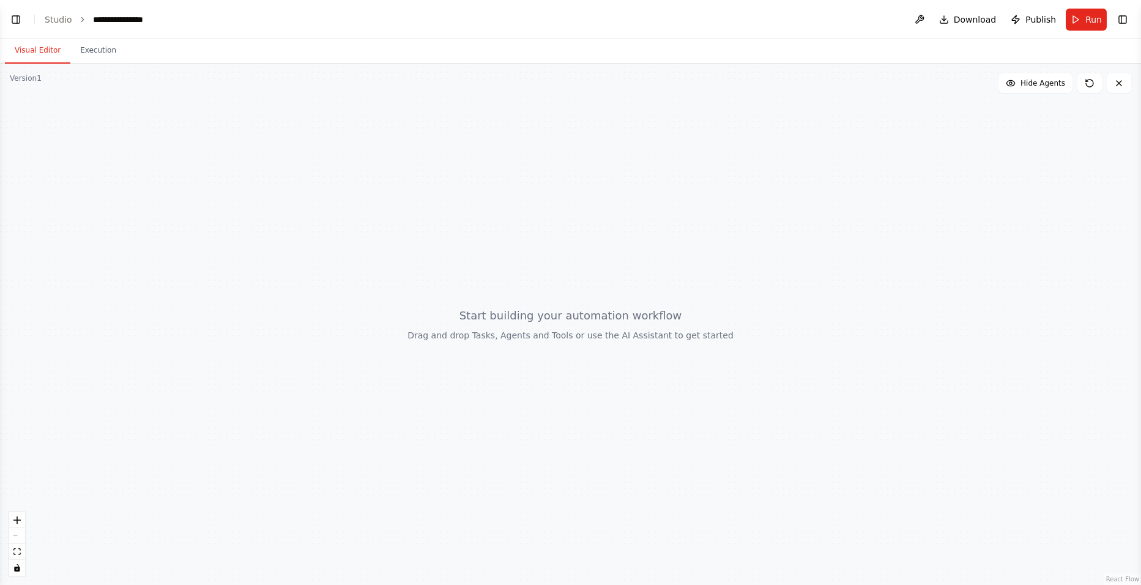
click at [1130, 9] on header "**********" at bounding box center [570, 19] width 1141 height 39
click at [1132, 89] on div at bounding box center [570, 324] width 1141 height 521
click at [1111, 87] on button at bounding box center [1119, 83] width 24 height 20
click at [1122, 84] on icon at bounding box center [1119, 83] width 10 height 10
